Goal: Task Accomplishment & Management: Manage account settings

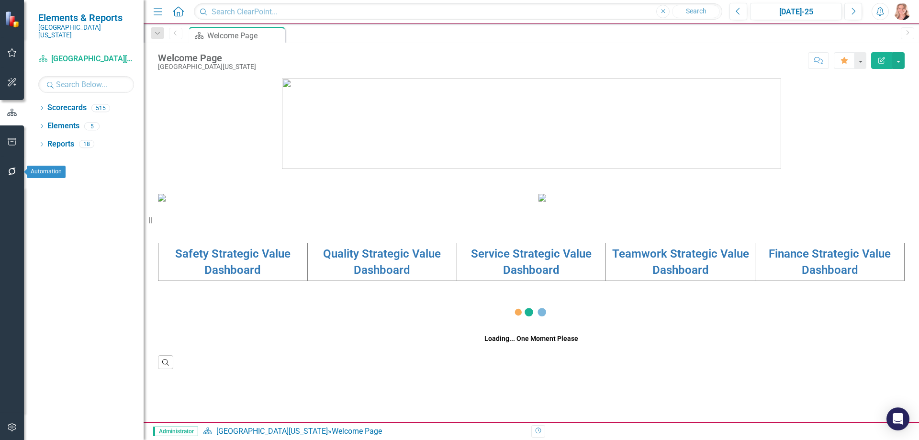
click at [8, 141] on icon "button" at bounding box center [12, 142] width 10 height 8
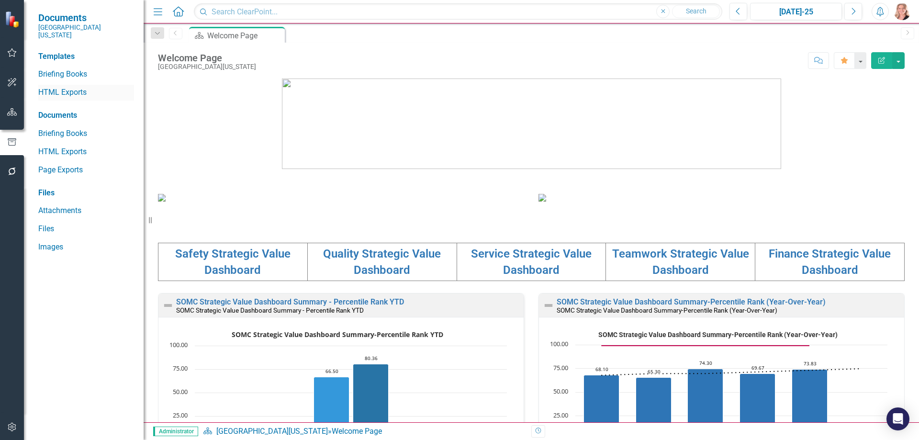
click at [53, 87] on link "HTML Exports" at bounding box center [86, 92] width 96 height 11
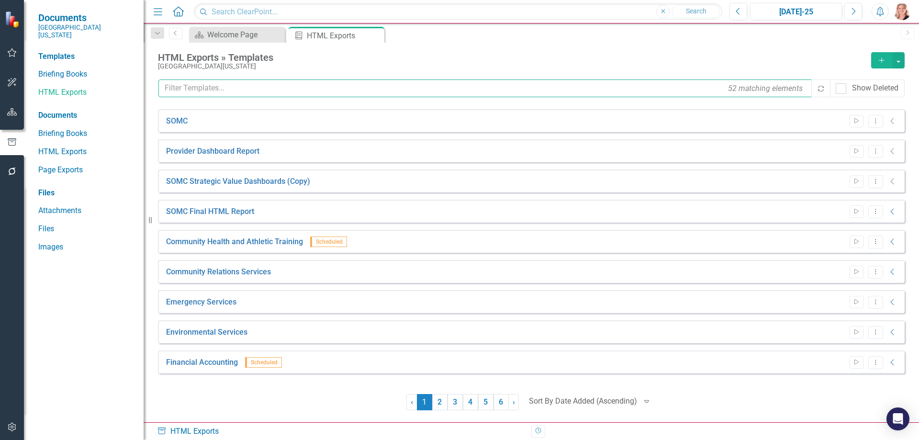
click at [331, 89] on input "text" at bounding box center [485, 88] width 654 height 18
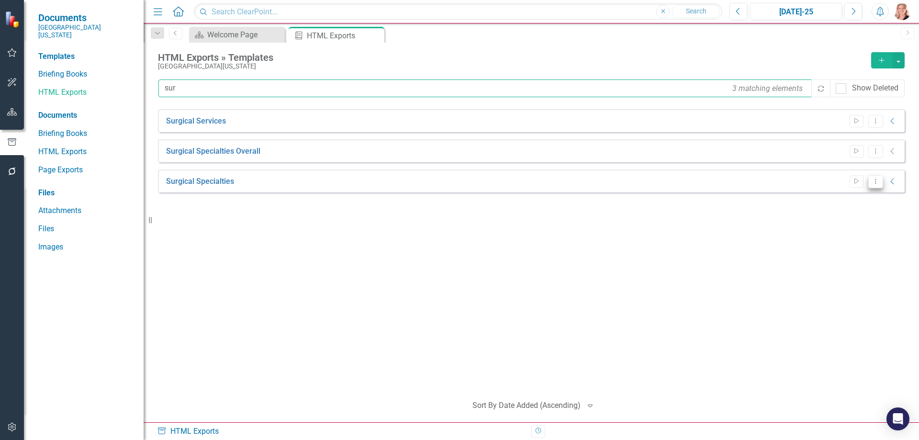
type input "sur"
click at [873, 183] on icon "Dropdown Menu" at bounding box center [875, 181] width 8 height 6
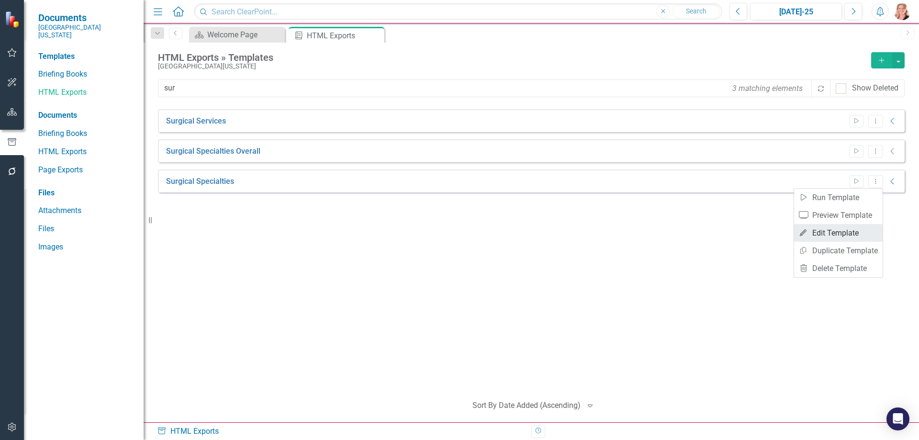
click at [854, 233] on link "Edit Edit Template" at bounding box center [838, 233] width 89 height 18
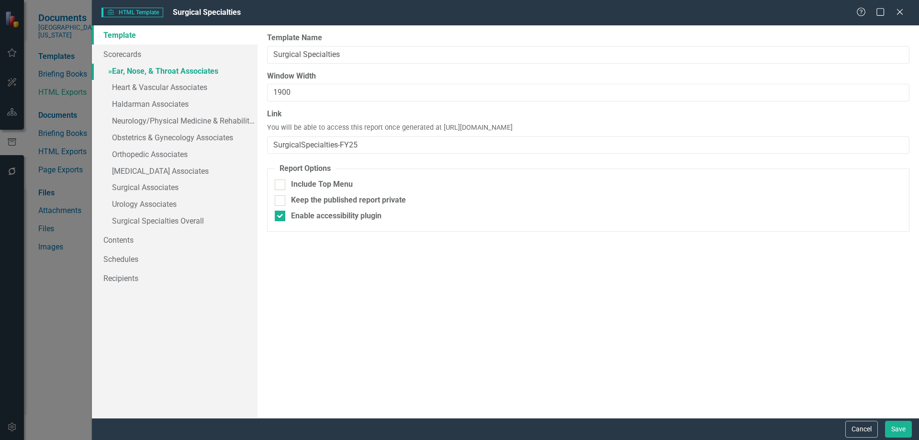
click at [154, 69] on link "» Ear, Nose, & Throat Associates" at bounding box center [175, 72] width 166 height 17
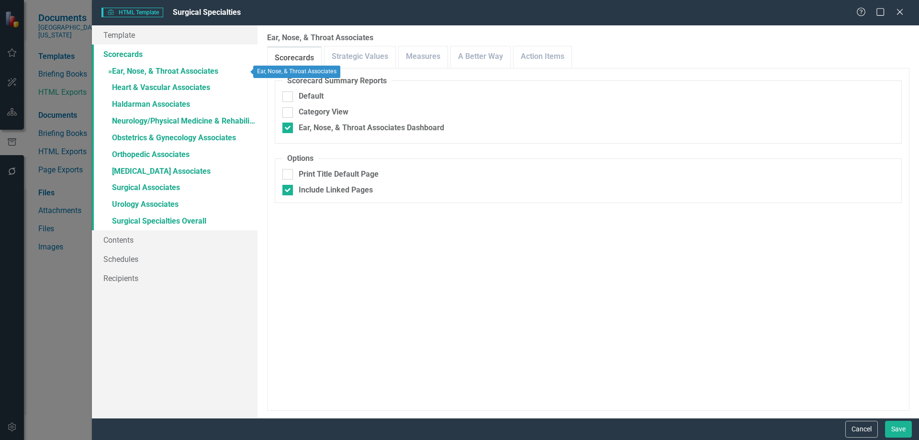
checkbox input "false"
click at [150, 88] on link "» Heart & Vascular Associates" at bounding box center [175, 88] width 166 height 17
click at [143, 68] on link "» Ear, Nose, & Throat Associates" at bounding box center [175, 72] width 166 height 17
click at [541, 55] on link "Action Items" at bounding box center [542, 56] width 58 height 21
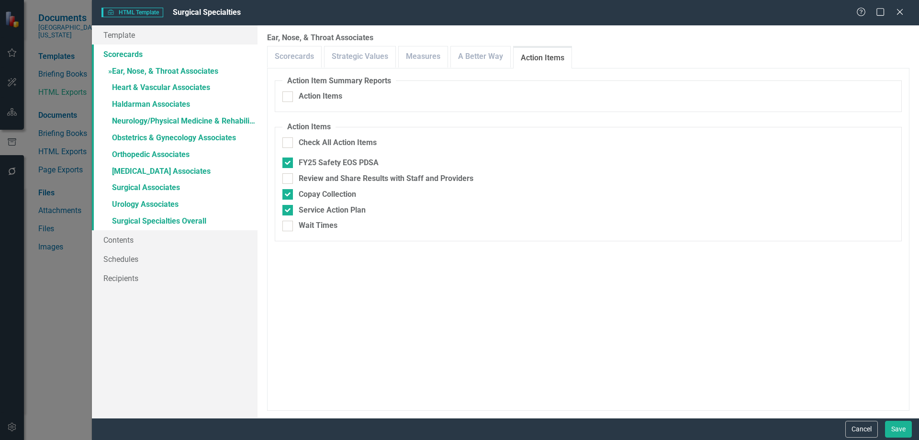
click at [291, 68] on div "Scorecard Summary Reports Default Category View Ear, Nose, & Throat Associates …" at bounding box center [588, 239] width 642 height 343
click at [287, 59] on link "Scorecards" at bounding box center [294, 56] width 54 height 21
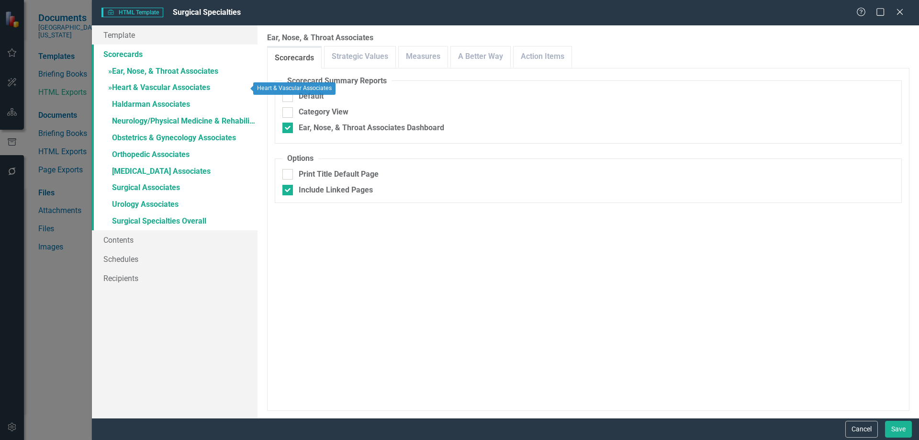
click at [140, 90] on link "» Heart & Vascular Associates" at bounding box center [175, 88] width 166 height 17
click at [427, 56] on link "Measures" at bounding box center [423, 56] width 49 height 21
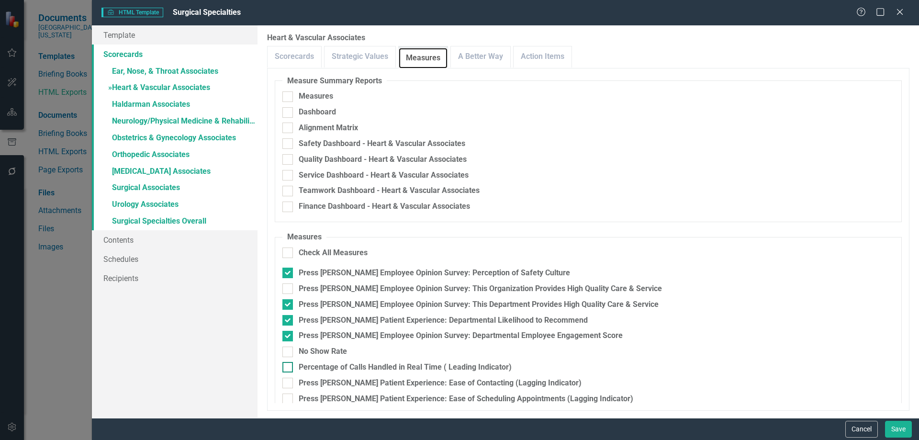
scroll to position [121, 0]
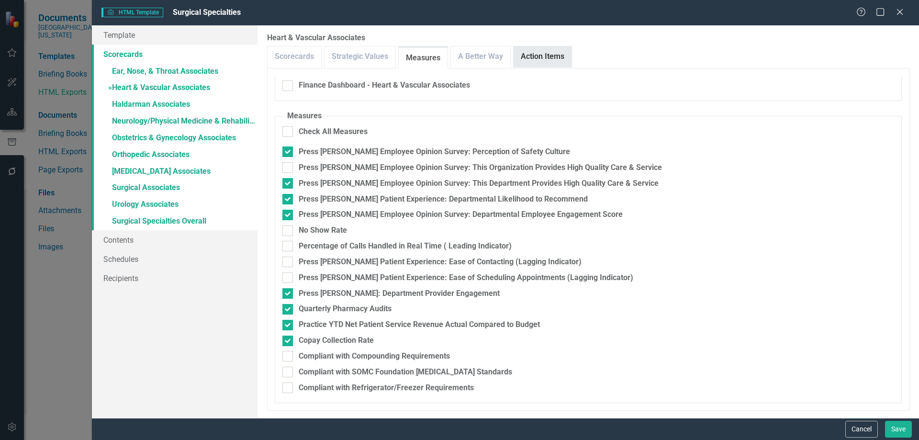
click at [532, 60] on link "Action Items" at bounding box center [542, 56] width 58 height 21
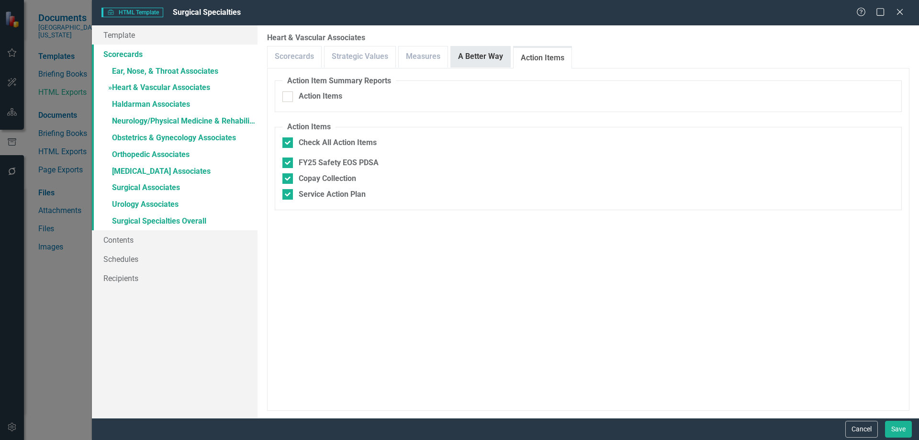
click at [487, 61] on link "A Better Way" at bounding box center [480, 56] width 59 height 21
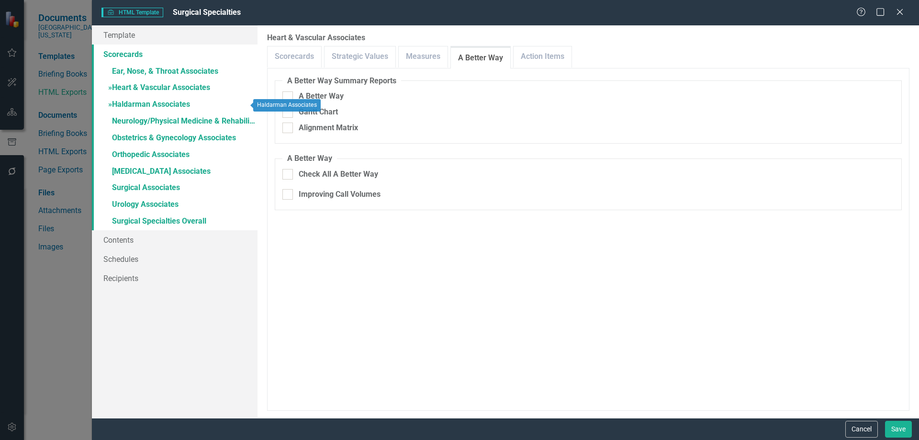
click at [136, 106] on link "» Haldarman Associates" at bounding box center [175, 105] width 166 height 17
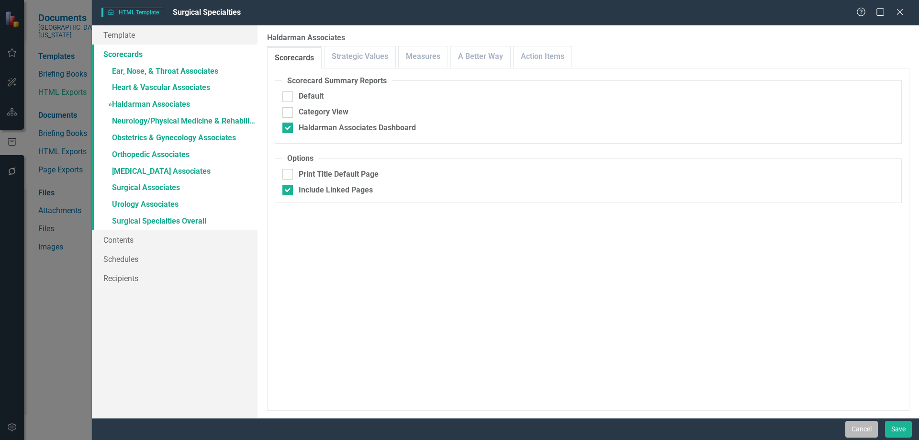
click at [860, 427] on button "Cancel" at bounding box center [861, 429] width 33 height 17
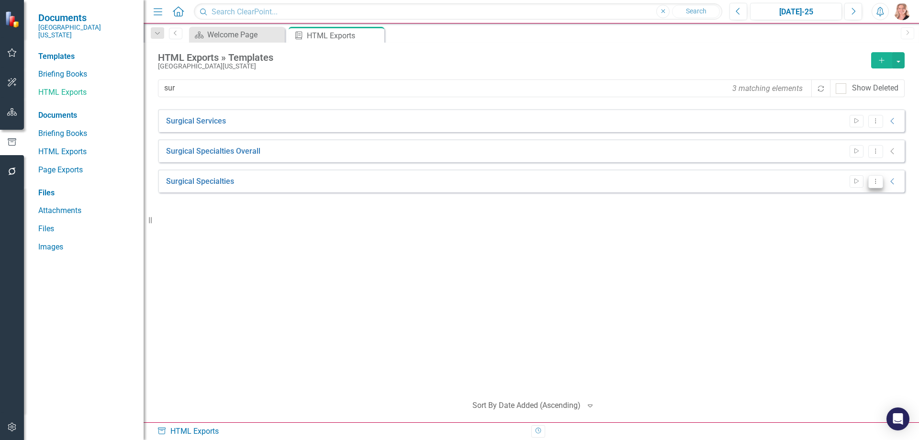
click at [876, 179] on icon "Dropdown Menu" at bounding box center [875, 181] width 8 height 6
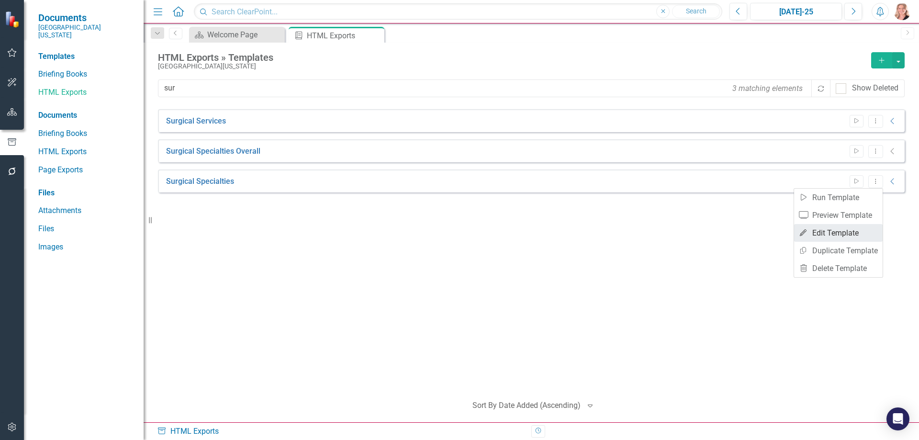
click at [845, 231] on link "Edit Edit Template" at bounding box center [838, 233] width 89 height 18
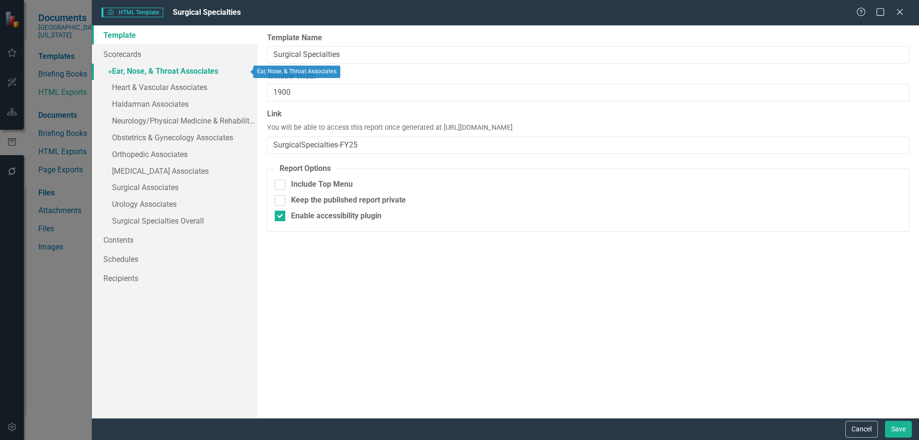
click at [133, 69] on link "» Ear, Nose, & Throat Associates" at bounding box center [175, 72] width 166 height 17
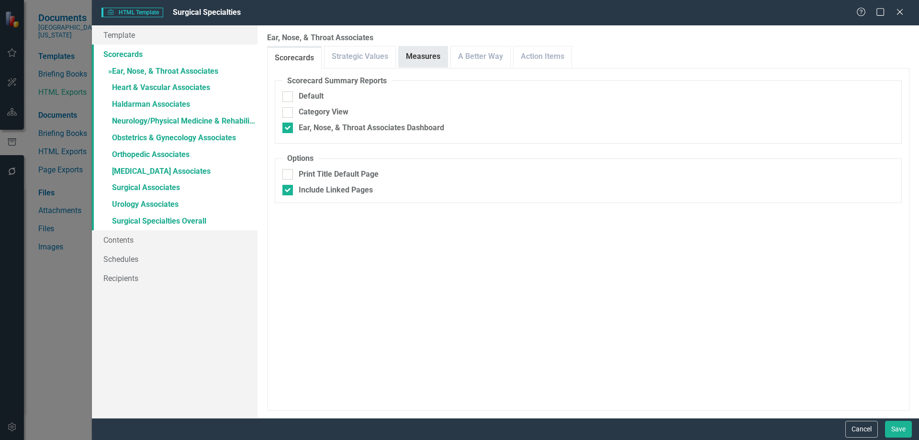
click at [416, 60] on link "Measures" at bounding box center [423, 56] width 49 height 21
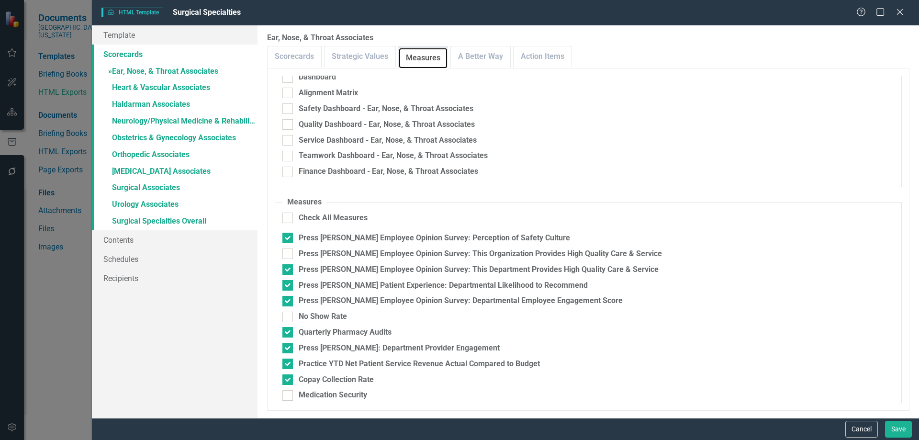
scroll to position [0, 0]
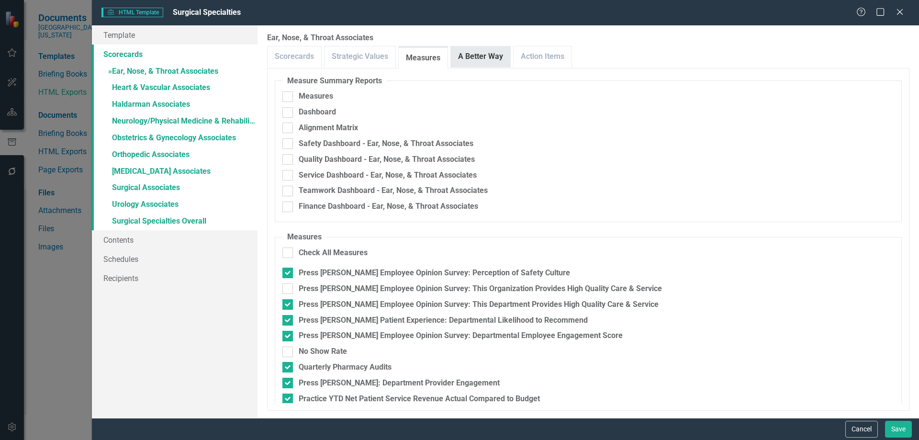
click at [484, 55] on link "A Better Way" at bounding box center [480, 56] width 59 height 21
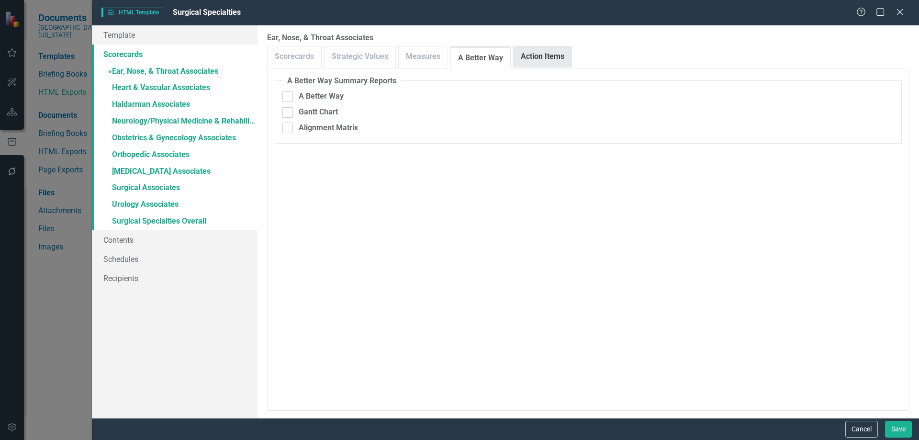
click at [544, 54] on link "Action Items" at bounding box center [542, 56] width 58 height 21
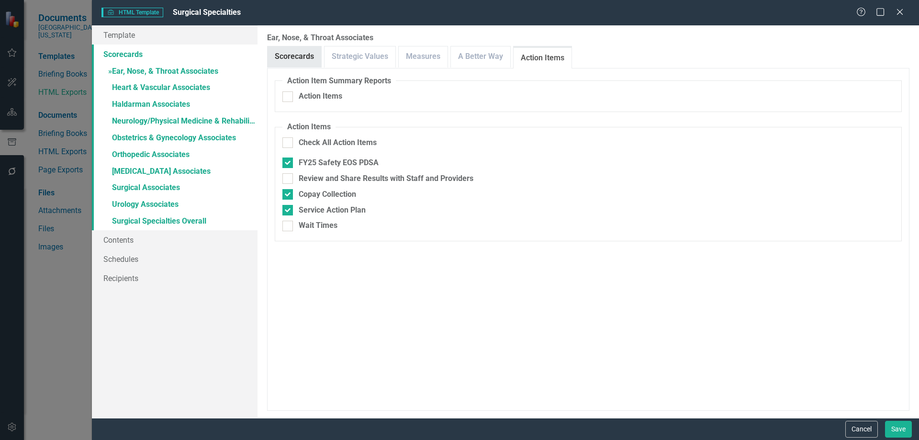
click at [289, 54] on link "Scorecards" at bounding box center [294, 56] width 54 height 21
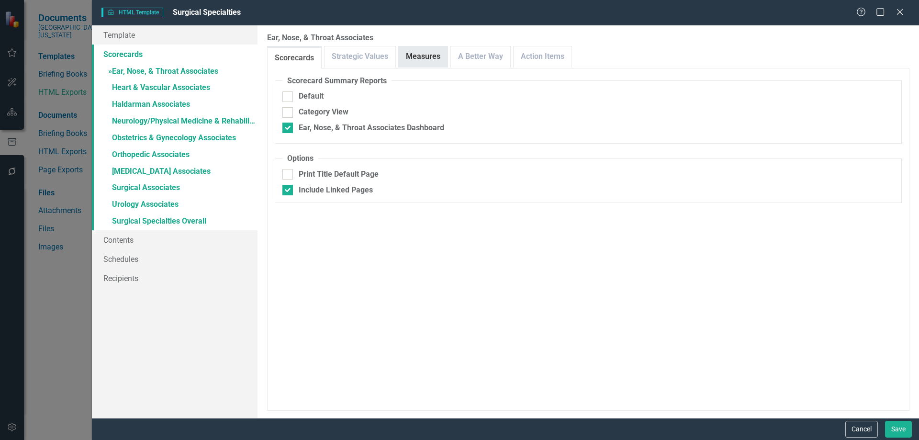
click at [427, 65] on link "Measures" at bounding box center [423, 56] width 49 height 21
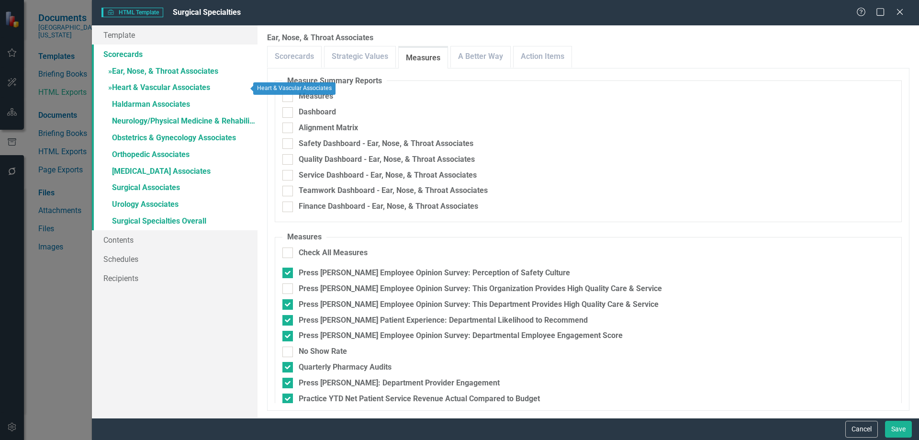
click at [133, 87] on link "» Heart & Vascular Associates" at bounding box center [175, 88] width 166 height 17
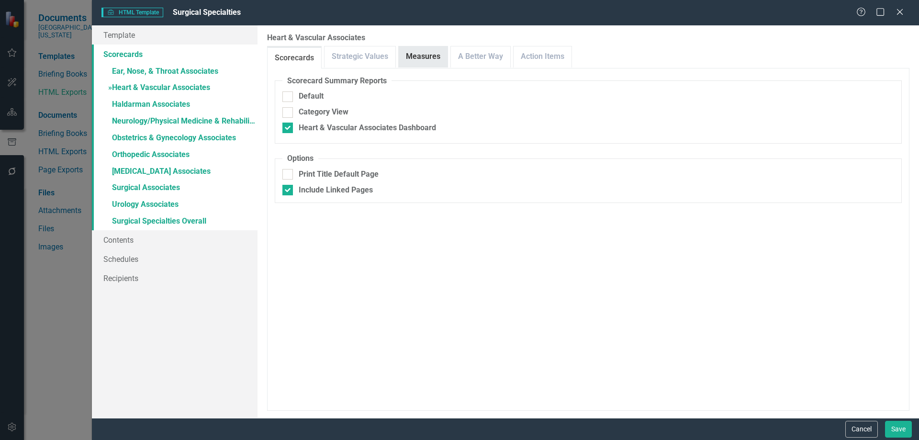
click at [417, 62] on link "Measures" at bounding box center [423, 56] width 49 height 21
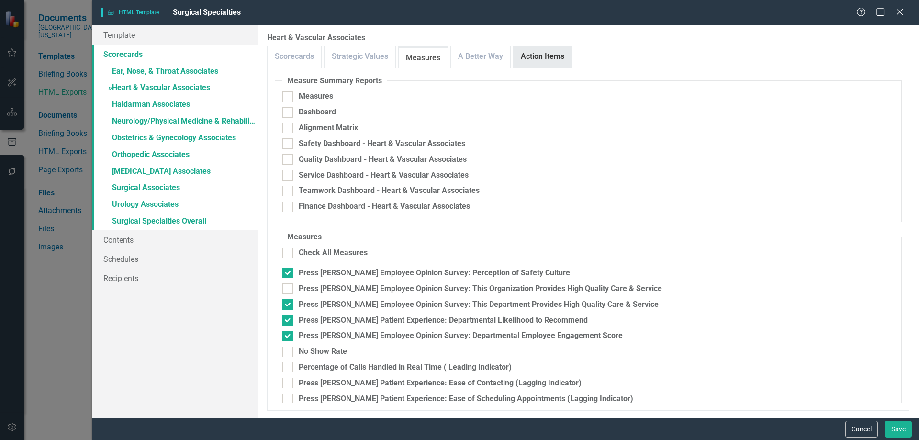
click at [541, 58] on link "Action Items" at bounding box center [542, 56] width 58 height 21
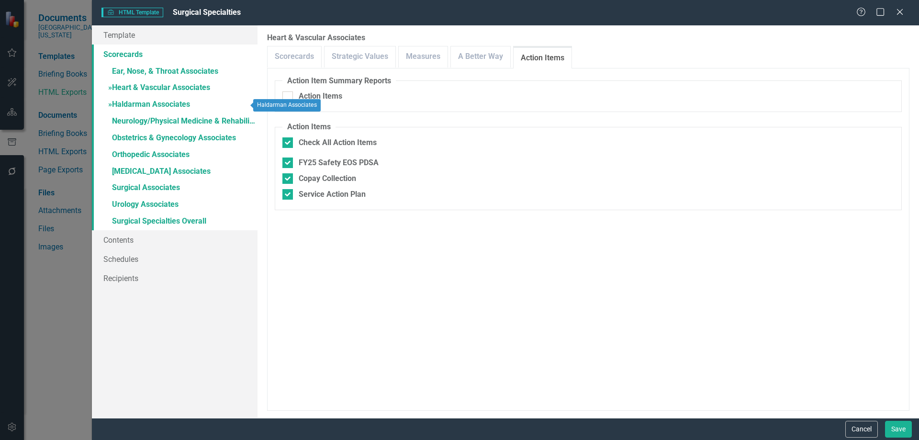
click at [161, 101] on link "» Haldarman Associates" at bounding box center [175, 105] width 166 height 17
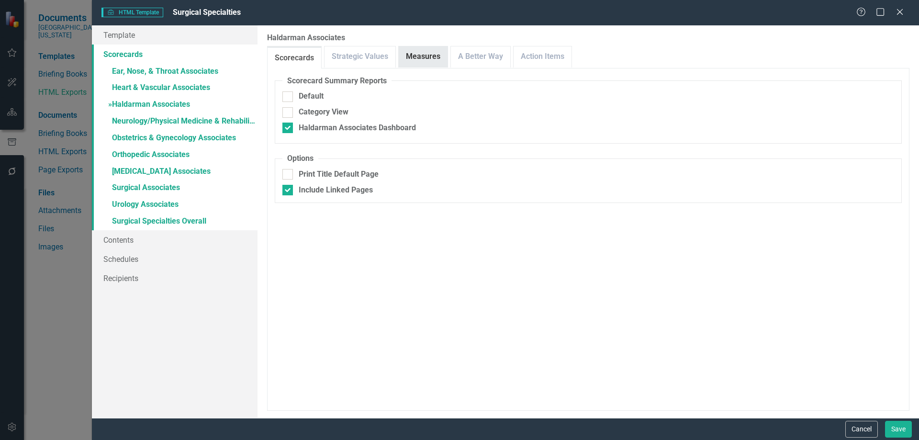
click at [421, 58] on link "Measures" at bounding box center [423, 56] width 49 height 21
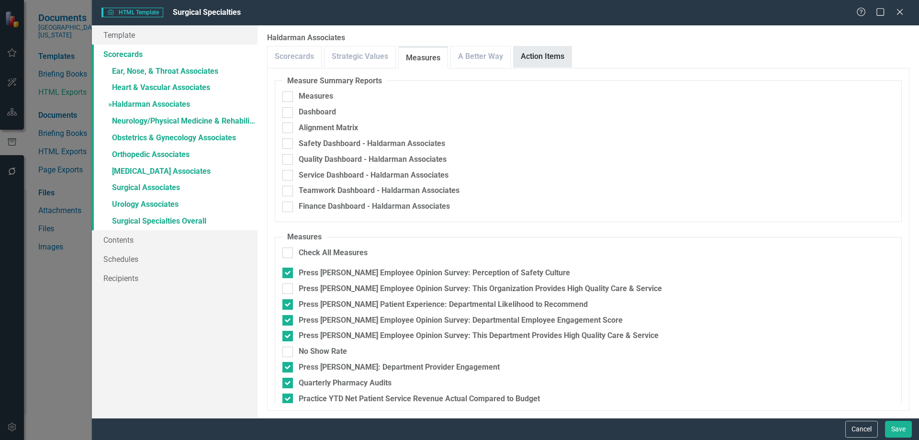
click at [538, 57] on link "Action Items" at bounding box center [542, 56] width 58 height 21
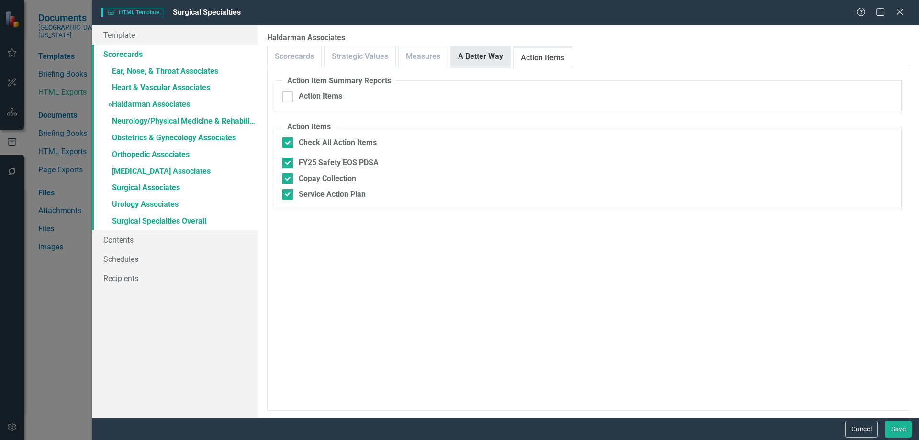
click at [477, 52] on link "A Better Way" at bounding box center [480, 56] width 59 height 21
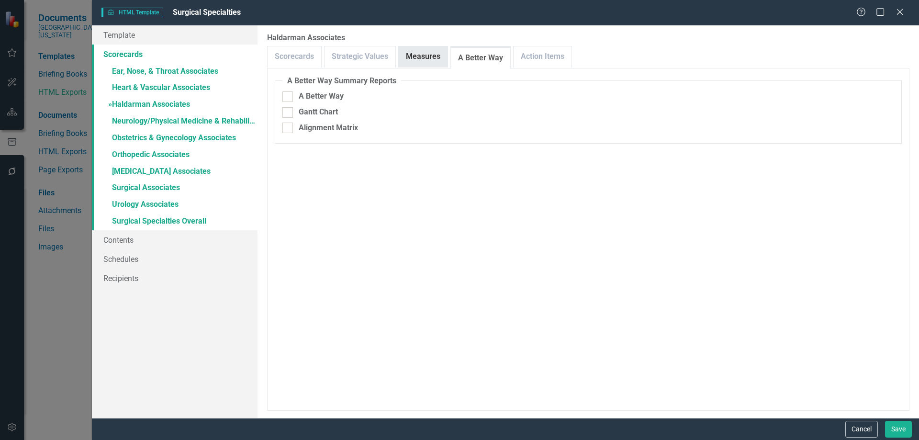
click at [421, 58] on link "Measures" at bounding box center [423, 56] width 49 height 21
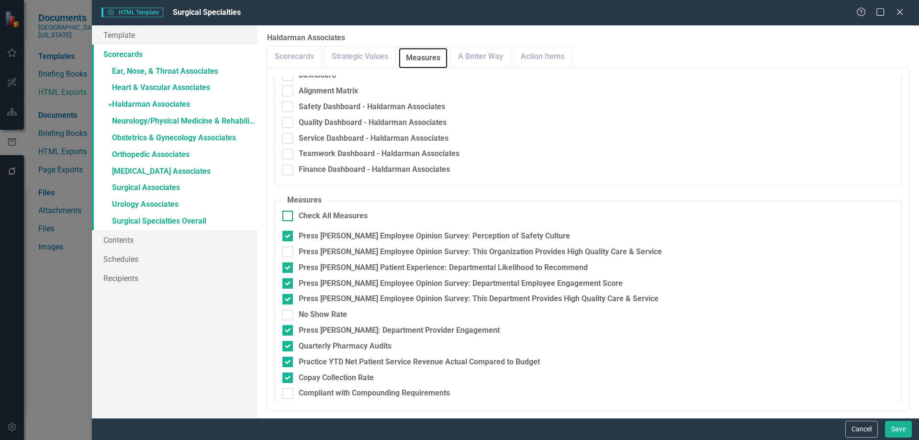
scroll to position [74, 0]
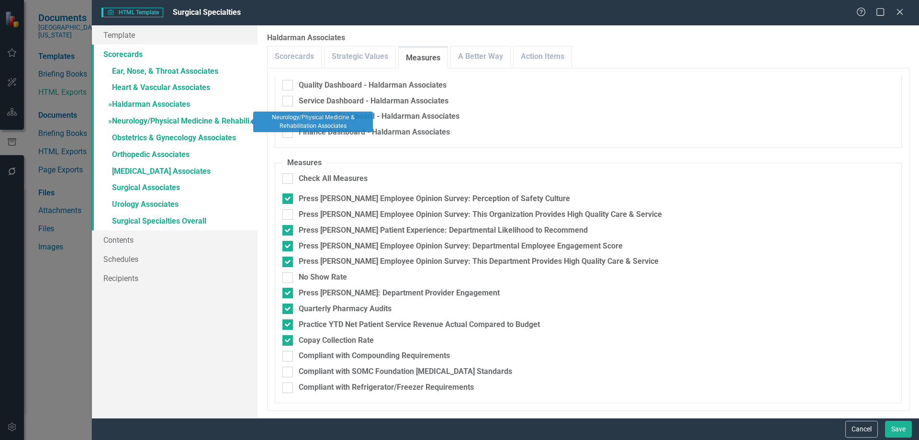
click at [134, 121] on link "» Neurology/Physical Medicine & Rehabilitation Associates" at bounding box center [175, 121] width 166 height 17
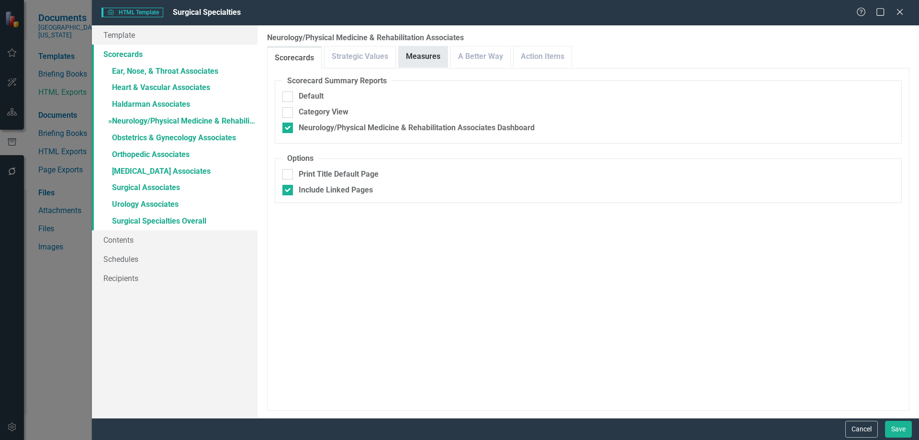
click at [416, 48] on link "Measures" at bounding box center [423, 56] width 49 height 21
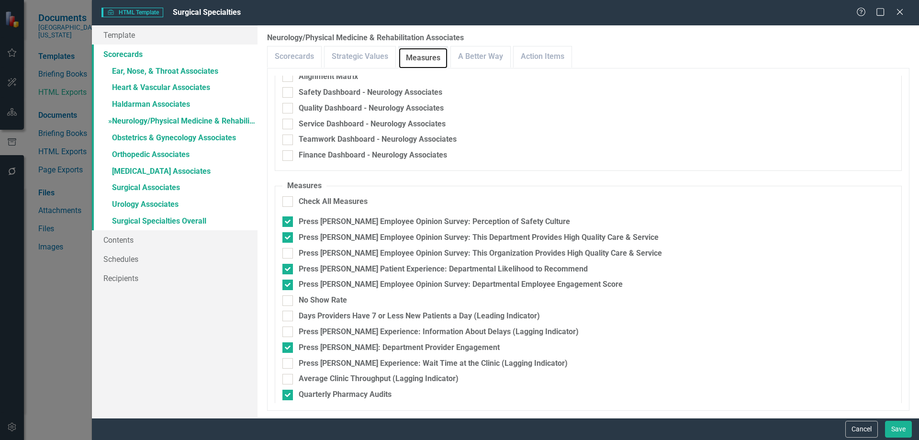
scroll to position [0, 0]
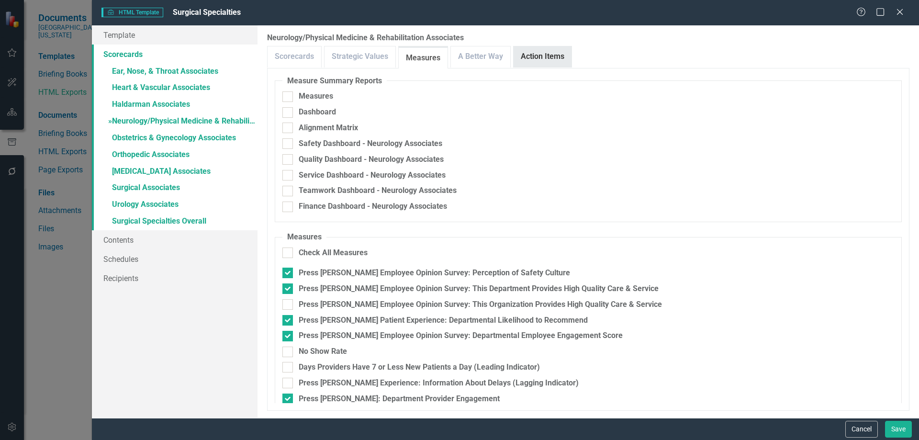
click at [556, 52] on link "Action Items" at bounding box center [542, 56] width 58 height 21
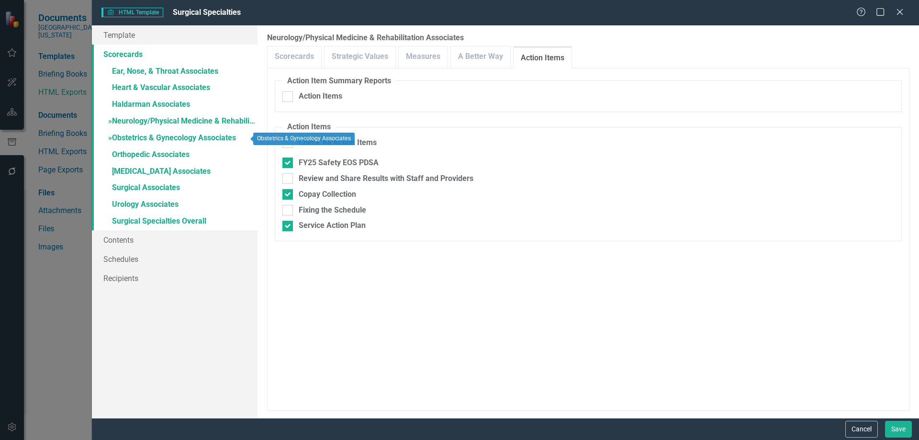
click at [137, 135] on link "» Obstetrics & Gynecology Associates" at bounding box center [175, 138] width 166 height 17
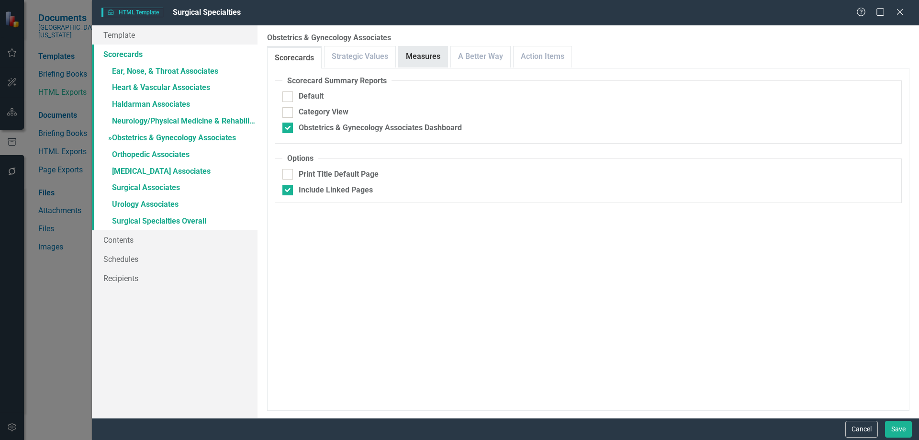
click at [427, 53] on link "Measures" at bounding box center [423, 56] width 49 height 21
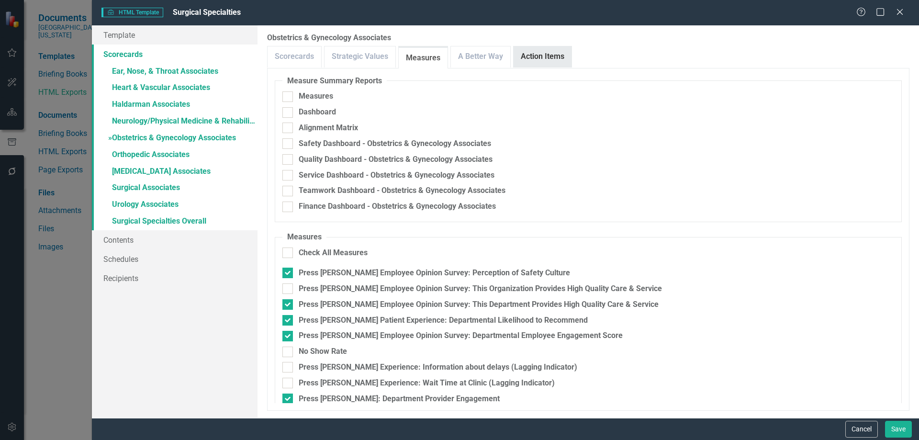
click at [551, 56] on link "Action Items" at bounding box center [542, 56] width 58 height 21
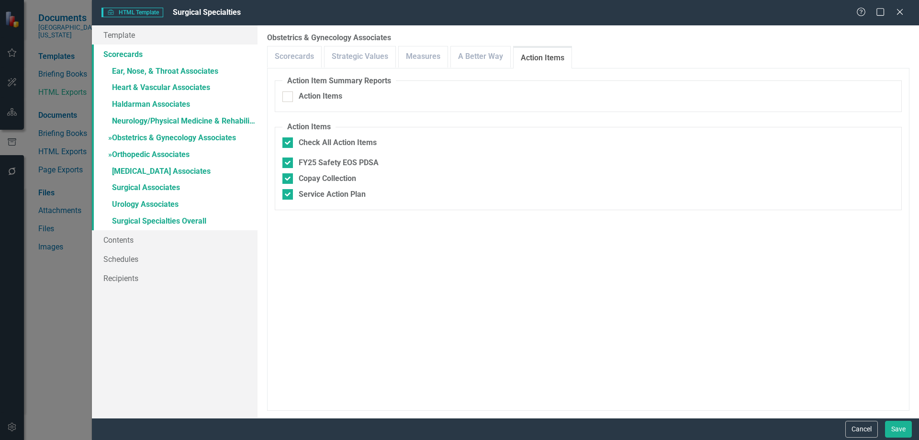
click at [134, 155] on link "» Orthopedic Associates" at bounding box center [175, 155] width 166 height 17
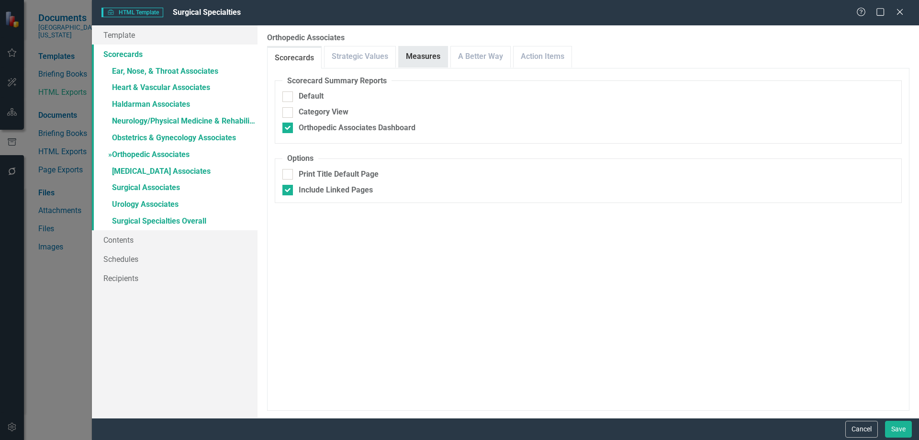
click at [413, 59] on link "Measures" at bounding box center [423, 56] width 49 height 21
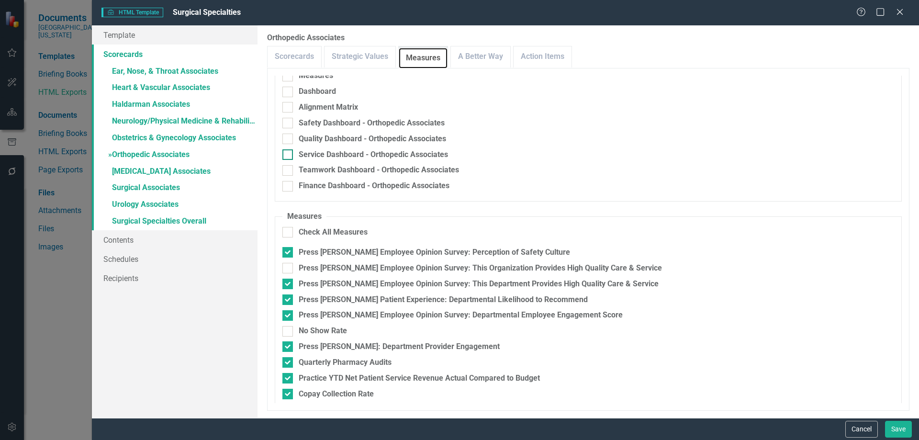
scroll to position [27, 0]
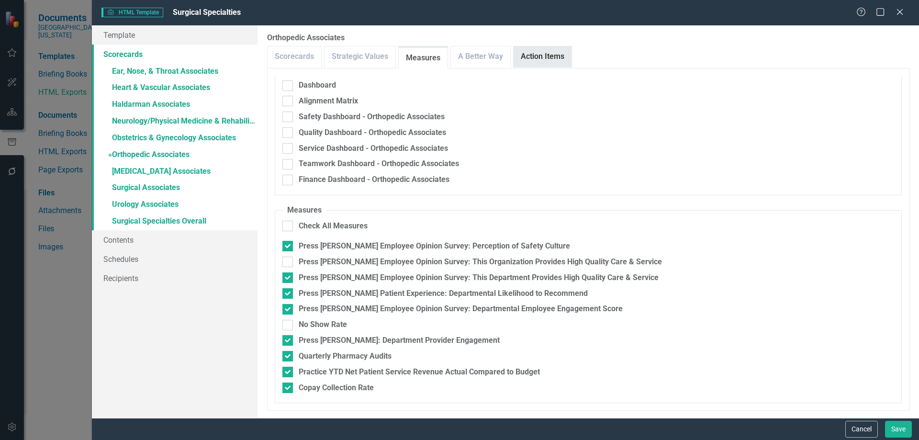
click at [546, 57] on link "Action Items" at bounding box center [542, 56] width 58 height 21
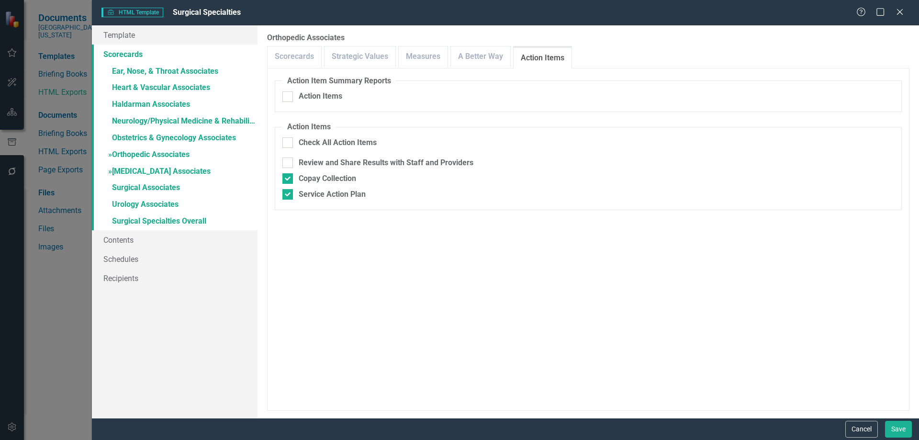
click at [140, 174] on link "» [MEDICAL_DATA] Associates" at bounding box center [175, 172] width 166 height 17
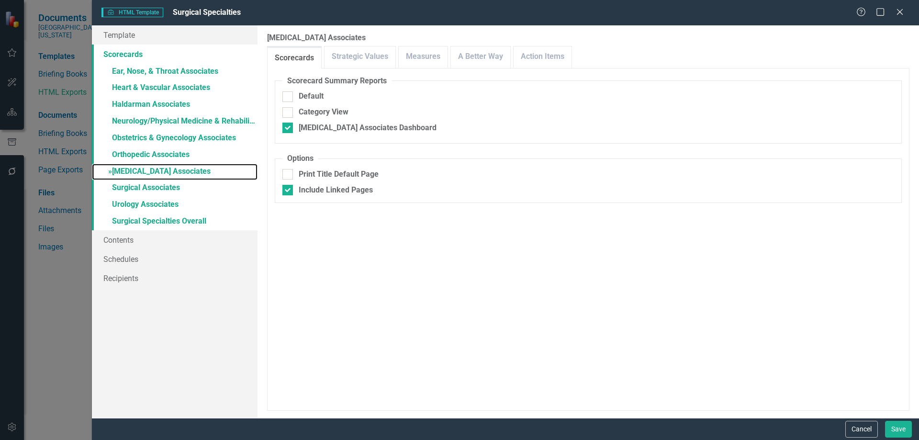
checkbox input "false"
click at [417, 56] on link "Measures" at bounding box center [423, 56] width 49 height 21
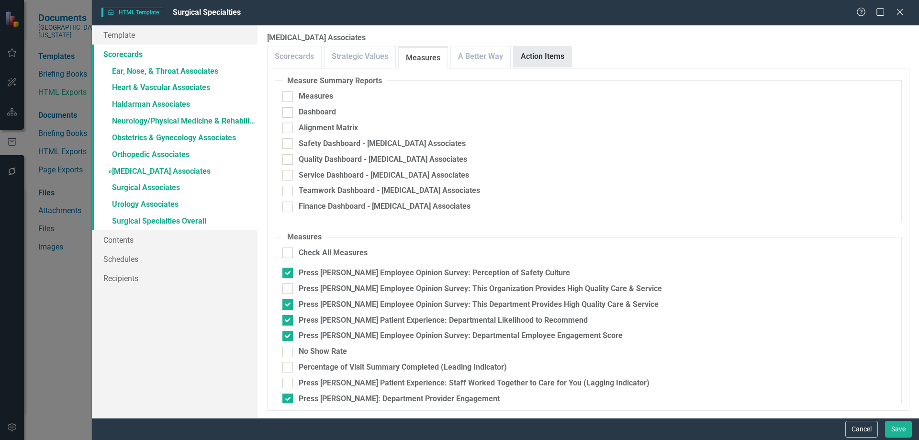
click at [536, 55] on link "Action Items" at bounding box center [542, 56] width 58 height 21
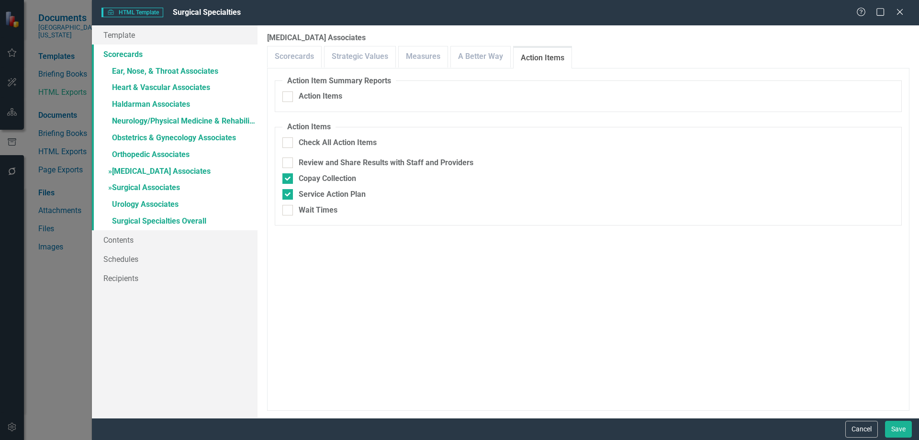
click at [147, 189] on link "» Surgical Associates" at bounding box center [175, 188] width 166 height 17
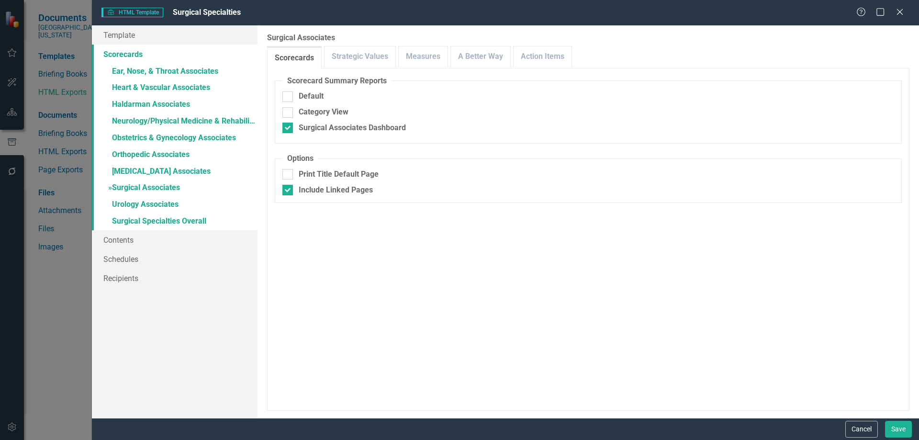
drag, startPoint x: 855, startPoint y: 432, endPoint x: 846, endPoint y: 422, distance: 12.9
click at [855, 429] on button "Cancel" at bounding box center [861, 429] width 33 height 17
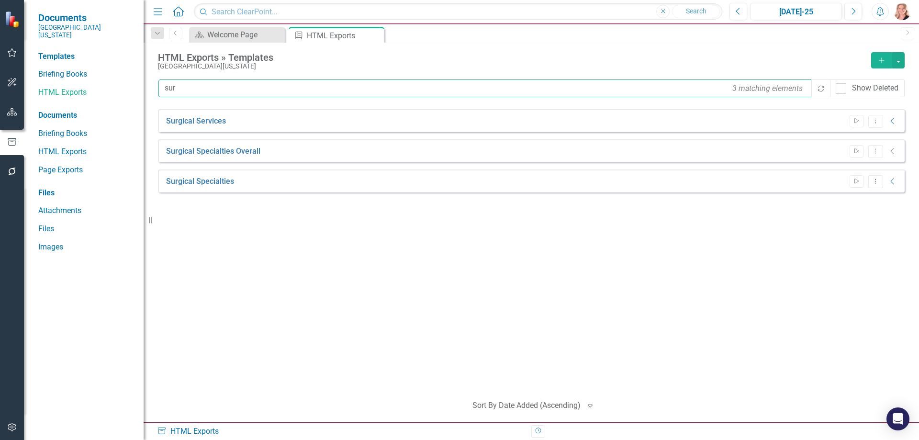
click at [193, 90] on input "sur" at bounding box center [485, 88] width 654 height 18
type input "prim"
click at [876, 121] on icon "Dropdown Menu" at bounding box center [875, 121] width 8 height 6
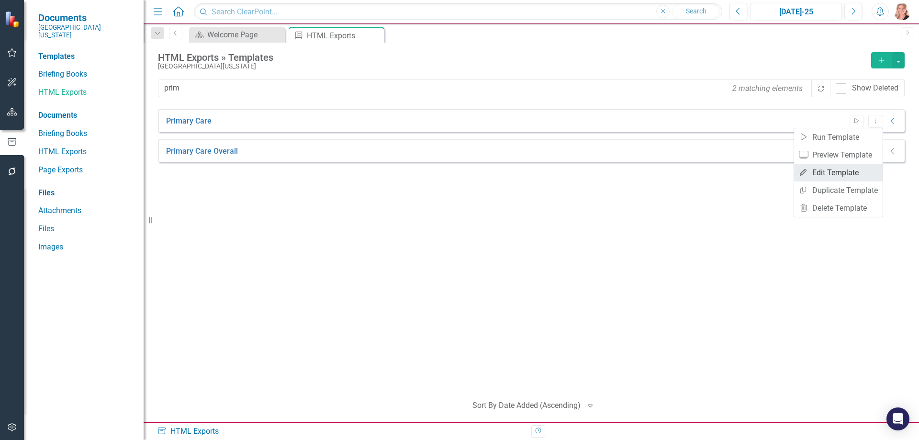
click at [842, 170] on link "Edit Edit Template" at bounding box center [838, 173] width 89 height 18
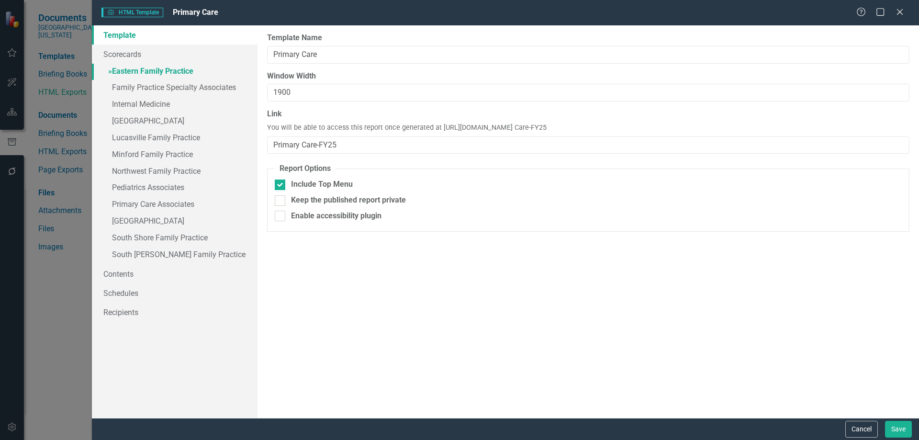
click at [138, 75] on link "» Eastern Family Practice" at bounding box center [175, 72] width 166 height 17
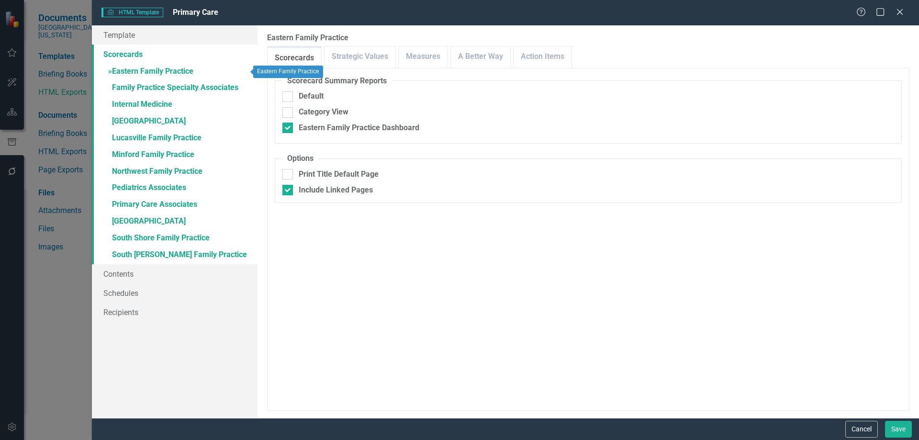
checkbox input "true"
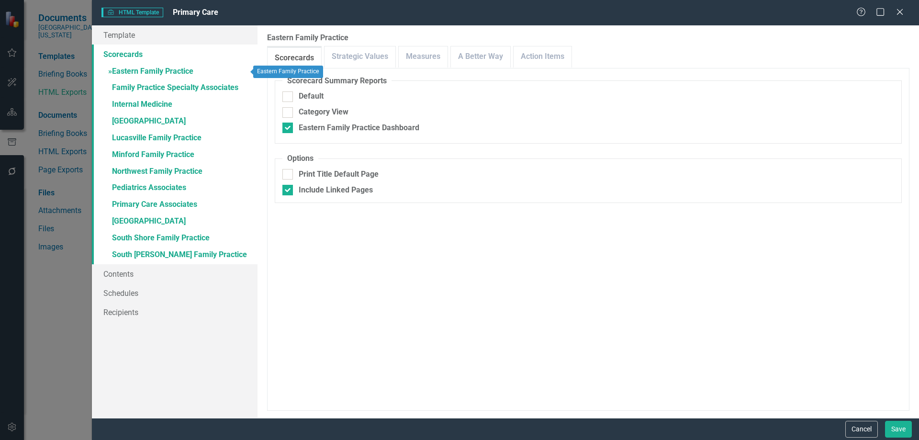
checkbox input "true"
checkbox input "false"
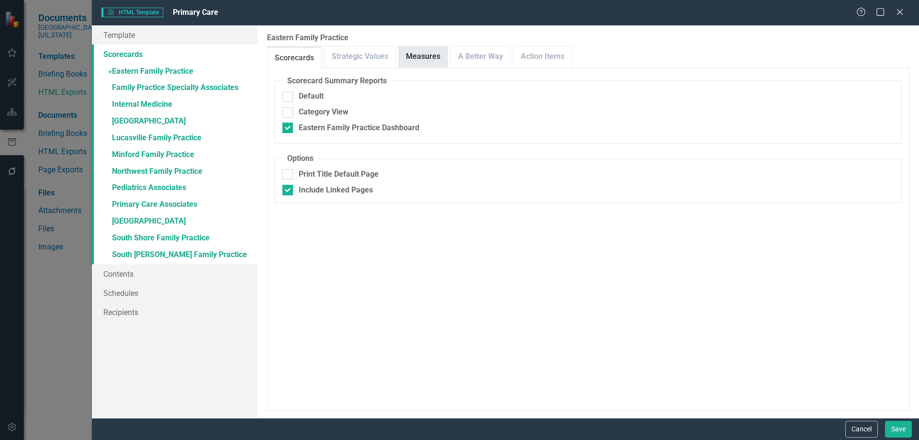
click at [401, 55] on link "Measures" at bounding box center [423, 56] width 49 height 21
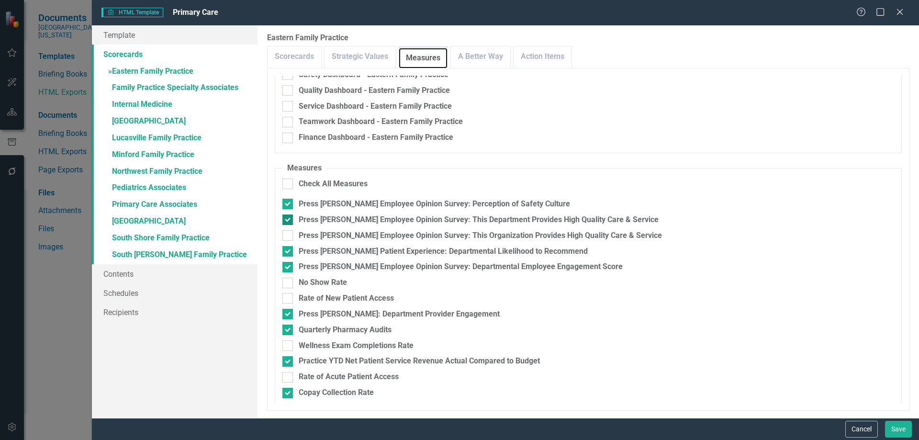
scroll to position [137, 0]
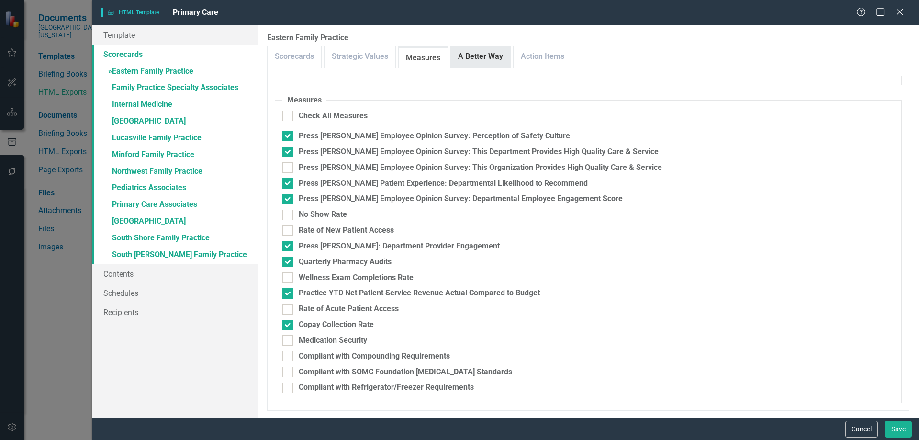
click at [503, 60] on link "A Better Way" at bounding box center [480, 56] width 59 height 21
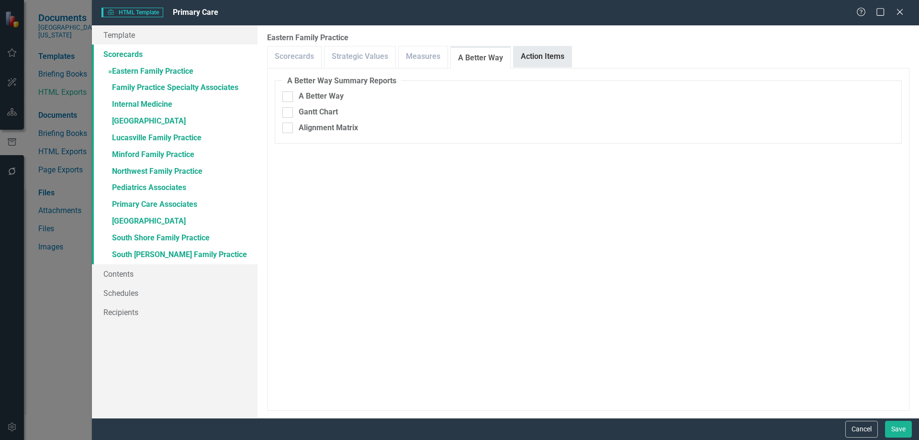
click at [529, 59] on link "Action Items" at bounding box center [542, 56] width 58 height 21
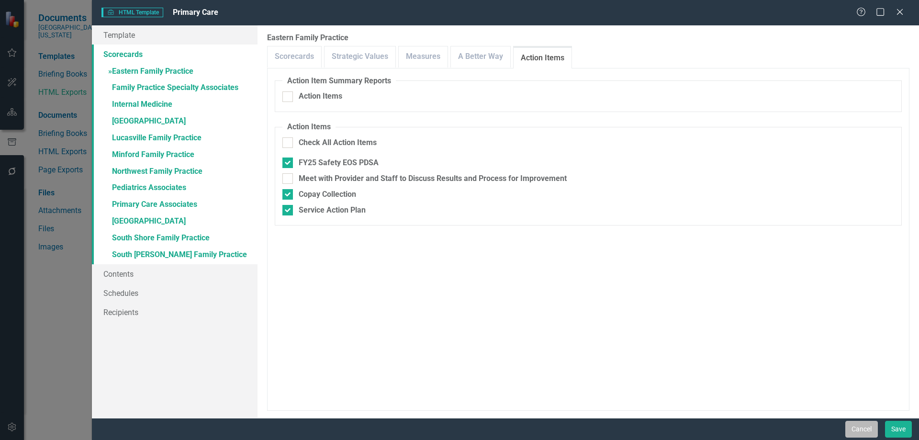
click at [855, 427] on button "Cancel" at bounding box center [861, 429] width 33 height 17
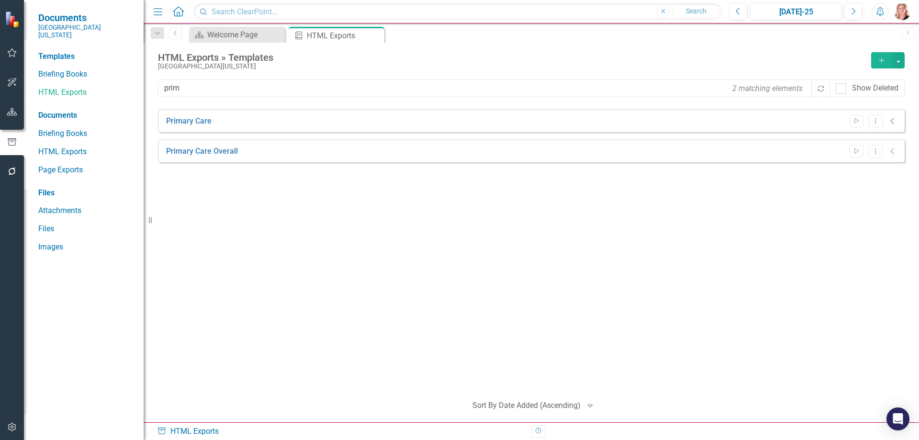
click at [756, 340] on div "Primary Care Start Dropdown Menu Collapse HTML Primary Care Generated [DATE] Ju…" at bounding box center [531, 247] width 746 height 277
click at [11, 112] on icon "button" at bounding box center [12, 112] width 10 height 8
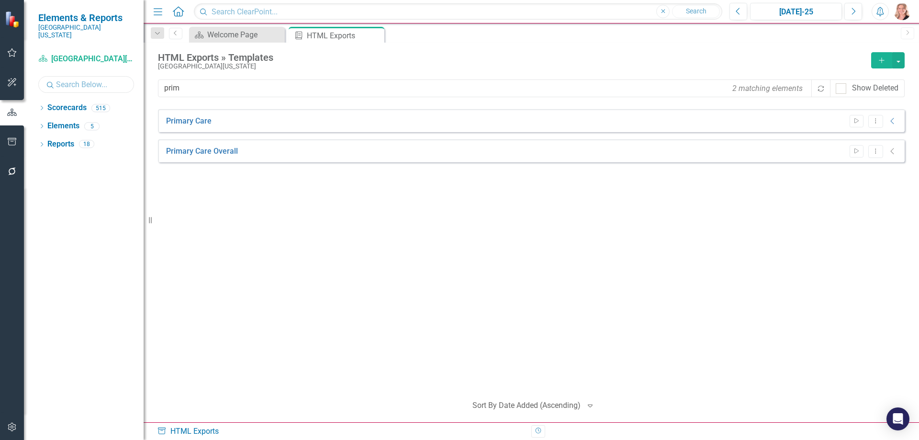
click at [79, 76] on input "text" at bounding box center [86, 84] width 96 height 17
type input "radiol"
click at [42, 106] on icon "Dropdown" at bounding box center [41, 108] width 7 height 5
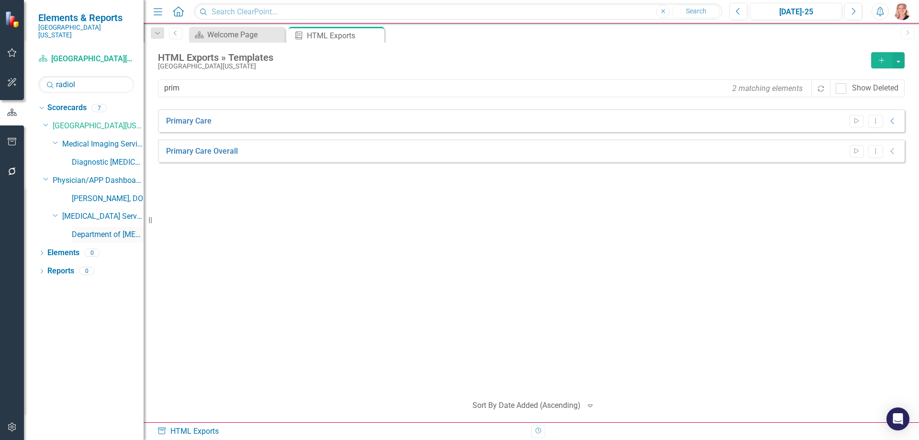
click at [87, 229] on link "Department of [MEDICAL_DATA]" at bounding box center [108, 234] width 72 height 11
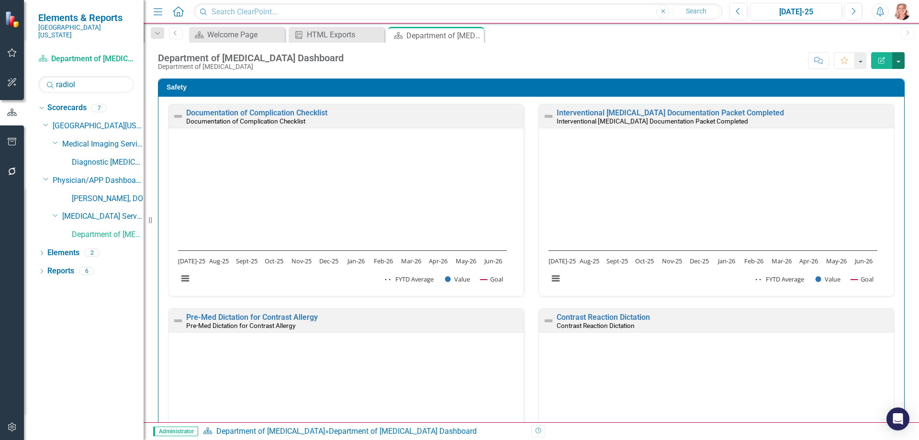
click at [901, 64] on button "button" at bounding box center [898, 60] width 12 height 17
click at [896, 76] on link "Edit Edit Scorecard" at bounding box center [865, 78] width 78 height 18
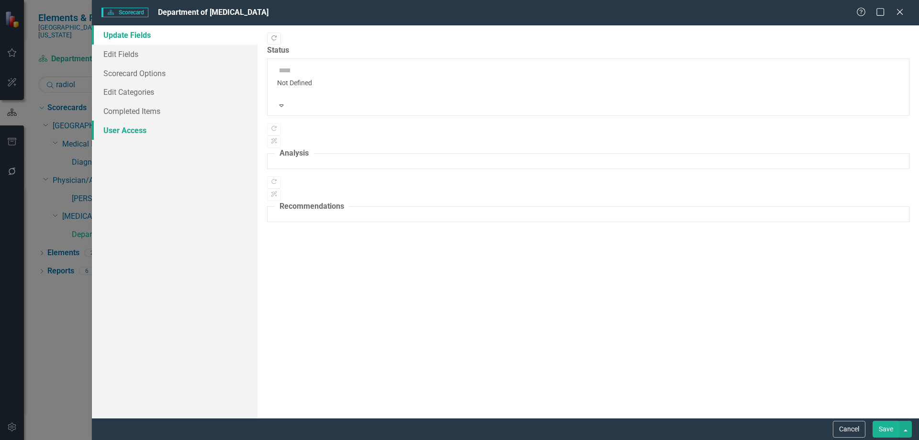
click at [122, 133] on link "User Access" at bounding box center [175, 130] width 166 height 19
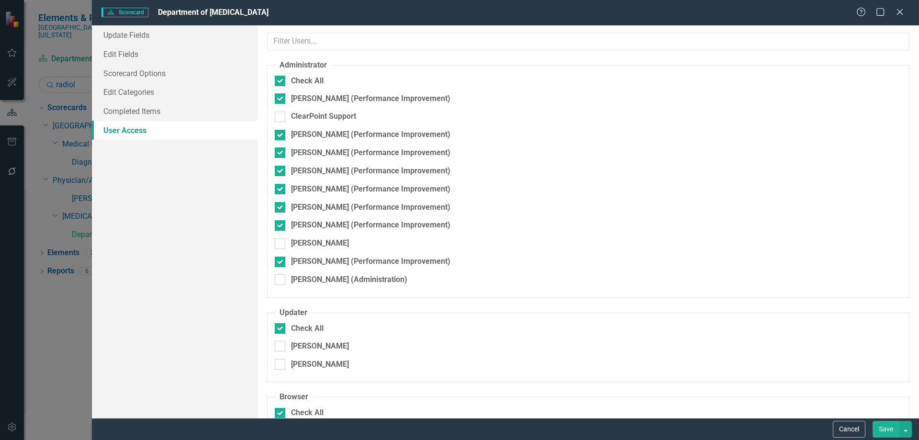
checkbox input "false"
click at [851, 428] on button "Cancel" at bounding box center [848, 429] width 33 height 17
